Goal: Information Seeking & Learning: Check status

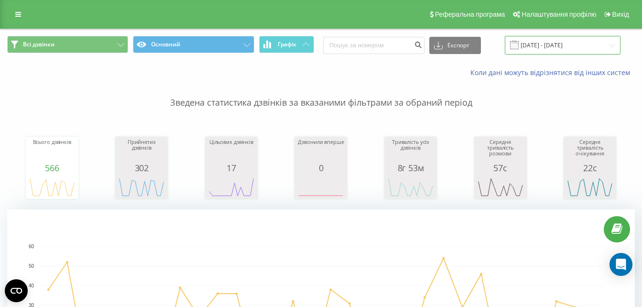
click at [549, 49] on input "[DATE] - [DATE]" at bounding box center [563, 45] width 116 height 19
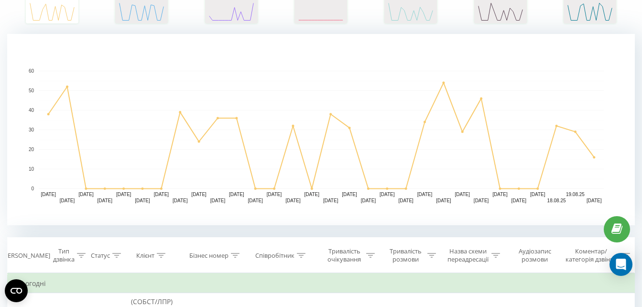
scroll to position [149, 0]
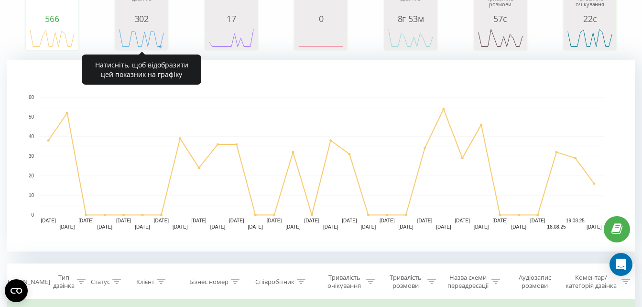
click at [162, 42] on rect "A chart." at bounding box center [142, 38] width 48 height 18
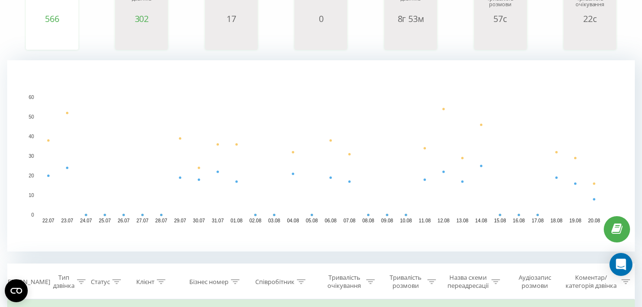
click at [382, 33] on div "Всього дзвінків 566 date totalCalls 22.07.25 38 24.07.25 0 26.07.25 0 28.07.25 …" at bounding box center [321, 9] width 628 height 82
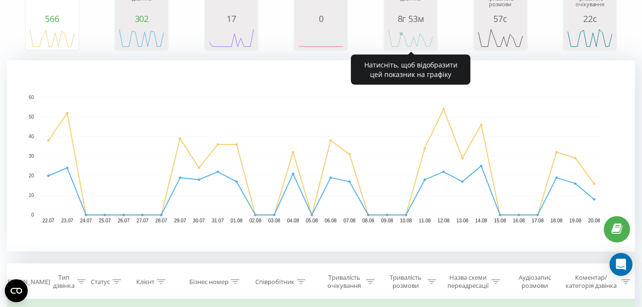
click at [398, 33] on rect "A chart." at bounding box center [411, 38] width 48 height 18
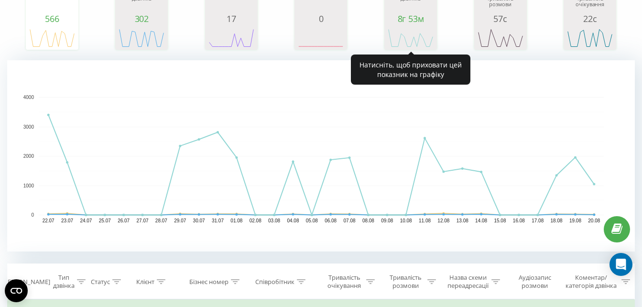
click at [397, 23] on div "8г 53м" at bounding box center [411, 19] width 48 height 10
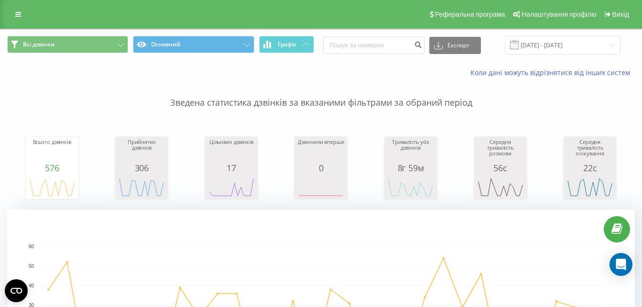
scroll to position [80, 0]
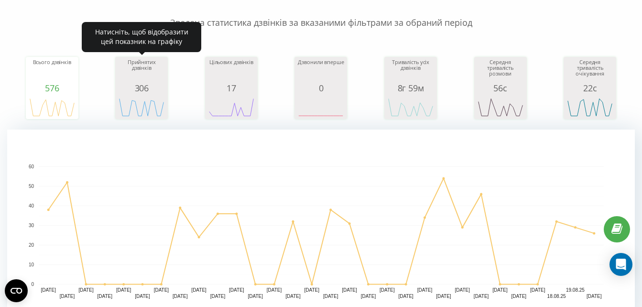
click at [163, 74] on div "Прийнятих дзвінків" at bounding box center [142, 71] width 48 height 24
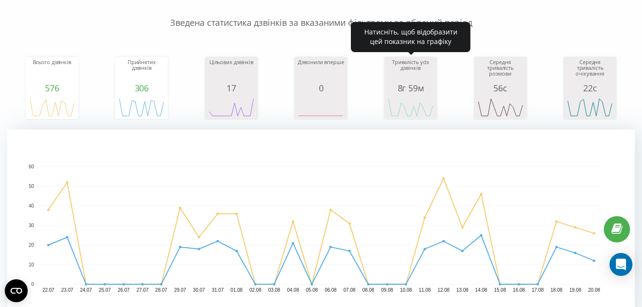
click at [420, 96] on icon "A chart." at bounding box center [411, 107] width 48 height 29
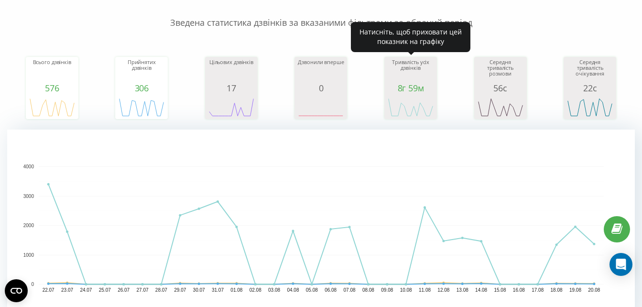
click at [398, 74] on div "Тривалість усіх дзвінків" at bounding box center [411, 71] width 48 height 24
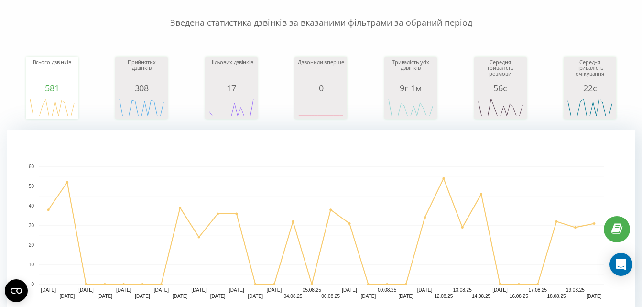
scroll to position [111, 0]
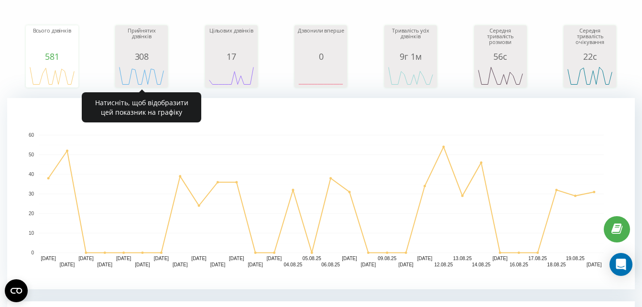
click at [152, 60] on div "308" at bounding box center [142, 57] width 48 height 10
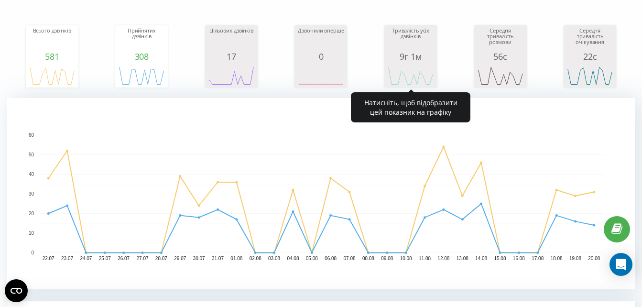
click at [403, 40] on div "Тривалість усіх дзвінків" at bounding box center [411, 40] width 48 height 24
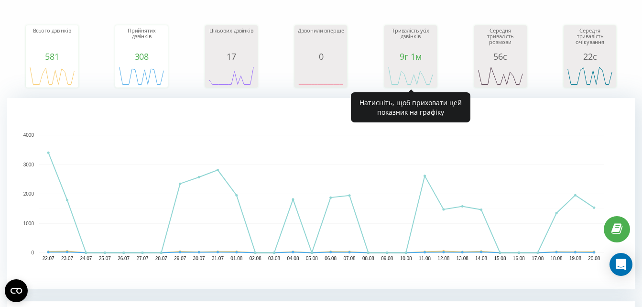
click at [399, 35] on div "Тривалість усіх дзвінків" at bounding box center [411, 40] width 48 height 24
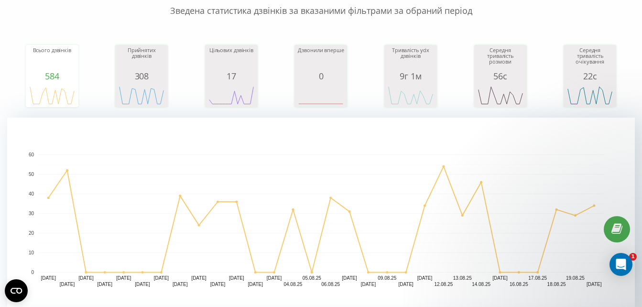
click at [147, 72] on div "308" at bounding box center [142, 76] width 48 height 10
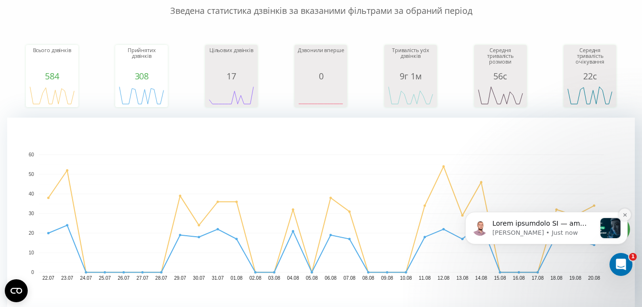
click at [625, 215] on icon "Dismiss notification" at bounding box center [624, 214] width 3 height 3
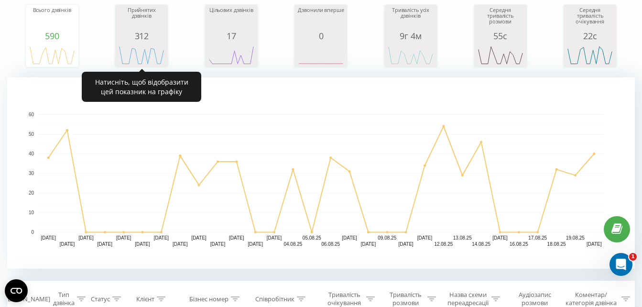
click at [152, 29] on div "Прийнятих дзвінків" at bounding box center [142, 19] width 48 height 24
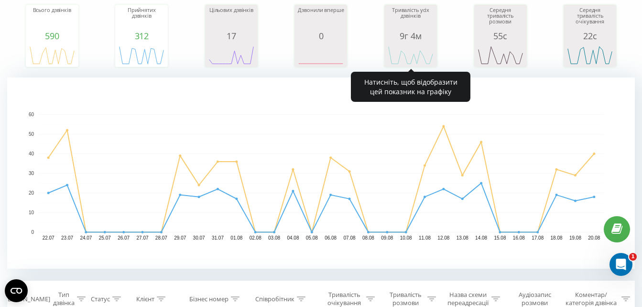
click at [409, 26] on div "Тривалість усіх дзвінків" at bounding box center [411, 19] width 48 height 24
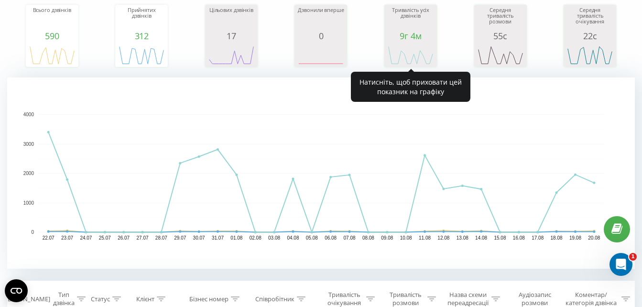
click at [418, 19] on div "Тривалість усіх дзвінків" at bounding box center [411, 19] width 48 height 24
